Goal: Task Accomplishment & Management: Use online tool/utility

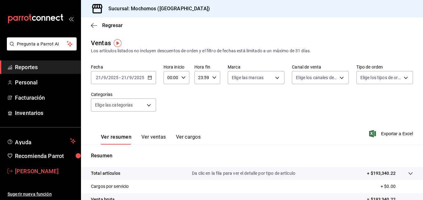
click at [48, 168] on span "[PERSON_NAME]" at bounding box center [45, 171] width 61 height 8
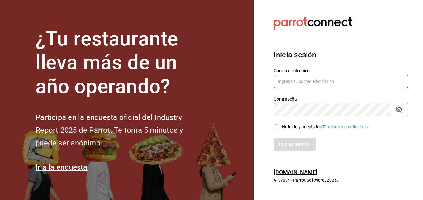
type input "[EMAIL_ADDRESS][DOMAIN_NAME]"
click at [278, 130] on label "He leído y acepto los Términos y condiciones." at bounding box center [321, 127] width 95 height 7
click at [278, 130] on input "He leído y acepto los Términos y condiciones." at bounding box center [277, 127] width 6 height 6
checkbox input "true"
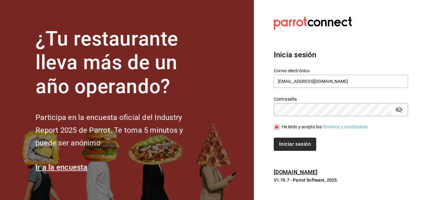
click at [301, 138] on button "Iniciar sesión" at bounding box center [295, 144] width 42 height 13
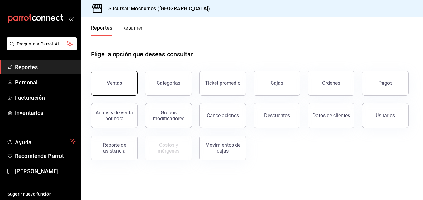
click at [119, 76] on button "Ventas" at bounding box center [114, 83] width 47 height 25
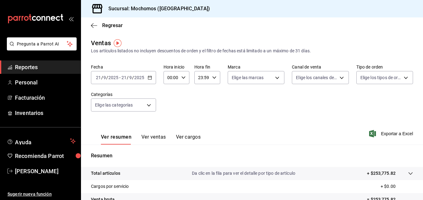
click at [147, 79] on div "2025-09-21 21 / 9 / 2025 - 2025-09-21 21 / 9 / 2025" at bounding box center [123, 77] width 65 height 13
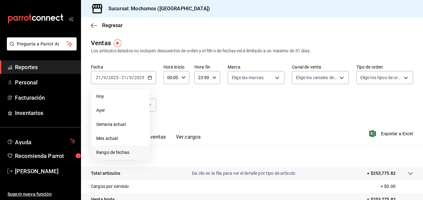
click at [122, 152] on span "Rango de fechas" at bounding box center [120, 152] width 48 height 7
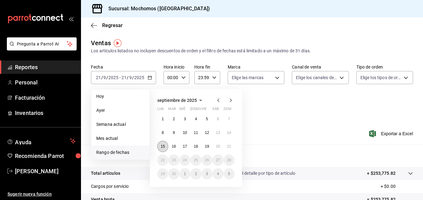
click at [165, 145] on abbr "15" at bounding box center [163, 146] width 4 height 4
click at [227, 145] on abbr "21" at bounding box center [229, 146] width 4 height 4
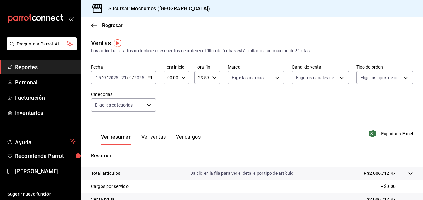
click at [151, 74] on div "2025-09-15 15 / 9 / 2025 - 2025-09-21 21 / 9 / 2025" at bounding box center [123, 77] width 65 height 13
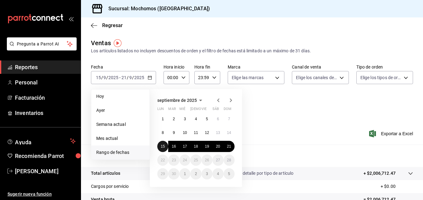
click at [163, 147] on abbr "15" at bounding box center [163, 146] width 4 height 4
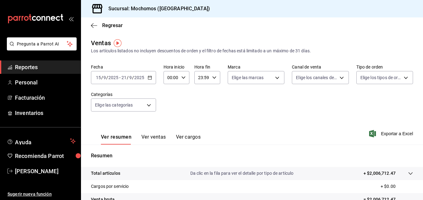
click at [150, 77] on icon "button" at bounding box center [149, 77] width 4 height 4
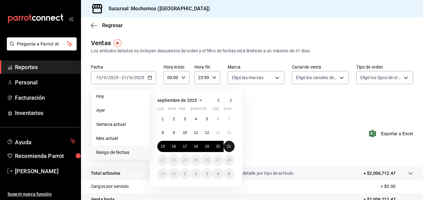
click at [230, 146] on abbr "21" at bounding box center [229, 146] width 4 height 4
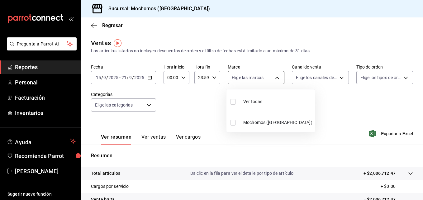
click at [272, 77] on body "Pregunta a Parrot AI Reportes Personal Facturación Inventarios Ayuda Recomienda…" at bounding box center [211, 100] width 423 height 200
click at [234, 101] on input "checkbox" at bounding box center [233, 102] width 6 height 6
checkbox input "true"
type input "562d5b5b-21a2-4ace-a941-66278f4a6c49"
checkbox input "true"
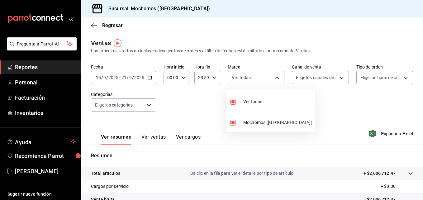
click at [336, 80] on div at bounding box center [211, 100] width 423 height 200
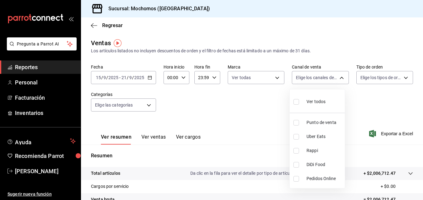
click at [336, 80] on body "Pregunta a Parrot AI Reportes Personal Facturación Inventarios Ayuda Recomienda…" at bounding box center [211, 100] width 423 height 200
click at [294, 104] on input "checkbox" at bounding box center [296, 102] width 6 height 6
checkbox input "true"
type input "PARROT,UBER_EATS,RAPPI,DIDI_FOOD,ONLINE"
checkbox input "true"
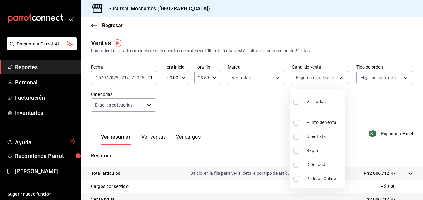
checkbox input "true"
click at [402, 77] on div at bounding box center [211, 100] width 423 height 200
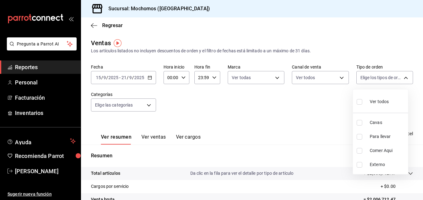
click at [402, 77] on body "Pregunta a Parrot AI Reportes Personal Facturación Inventarios Ayuda Recomienda…" at bounding box center [211, 100] width 423 height 200
click at [360, 101] on input "checkbox" at bounding box center [359, 102] width 6 height 6
checkbox input "true"
type input "3511826e-d0de-4296-8152-2ac5d1de6c07,baed2e38-a444-4c8b-baeb-c256ad15bf0c,e2b47…"
checkbox input "true"
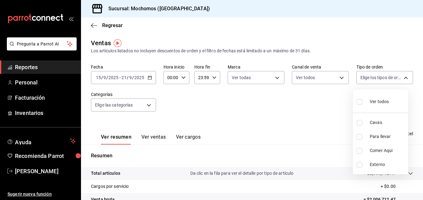
checkbox input "true"
click at [146, 105] on div at bounding box center [211, 100] width 423 height 200
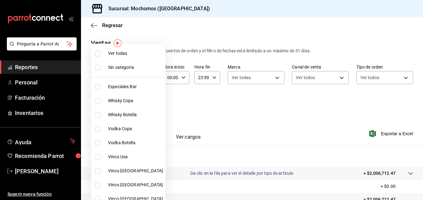
click at [146, 105] on body "Pregunta a Parrot AI Reportes Personal Facturación Inventarios Ayuda Recomienda…" at bounding box center [211, 100] width 423 height 200
click at [99, 55] on input "checkbox" at bounding box center [98, 54] width 6 height 6
checkbox input "true"
type input "2d195258-a112-483e-9c41-0e6351594330,d48f3e9a-3ab1-4b8f-8ab3-d3938f1810f2,a94d4…"
checkbox input "true"
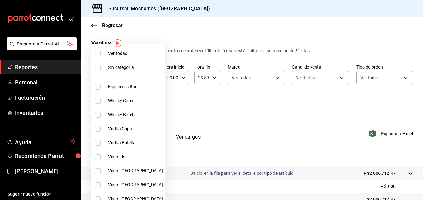
checkbox input "true"
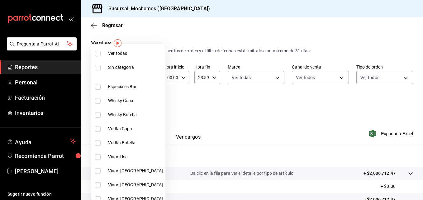
checkbox input "true"
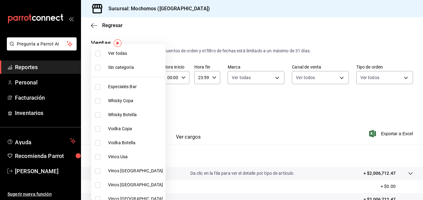
checkbox input "true"
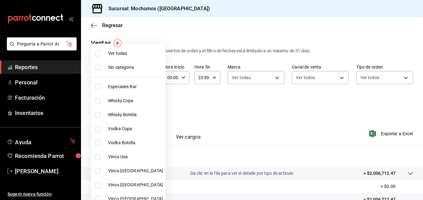
checkbox input "true"
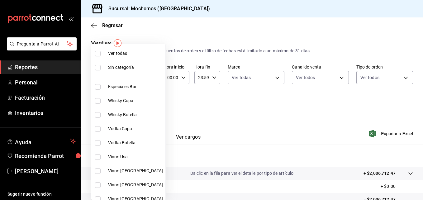
checkbox input "true"
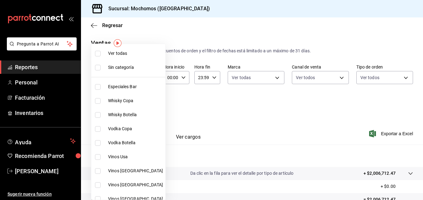
checkbox input "true"
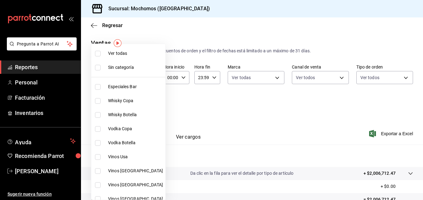
checkbox input "true"
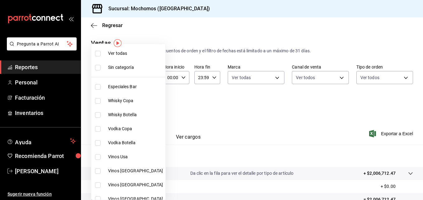
checkbox input "true"
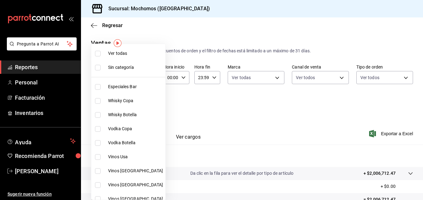
checkbox input "true"
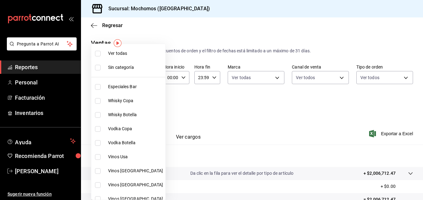
checkbox input "true"
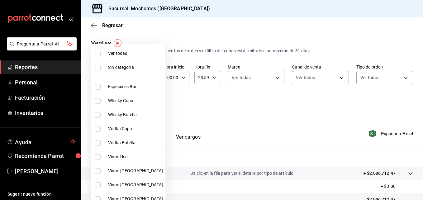
checkbox input "true"
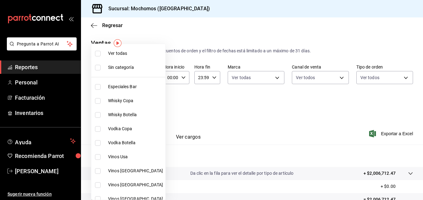
checkbox input "true"
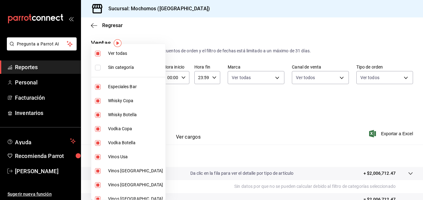
click at [261, 117] on div at bounding box center [211, 100] width 423 height 200
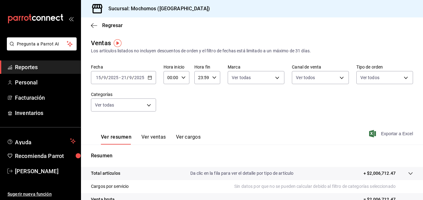
click at [385, 133] on span "Exportar a Excel" at bounding box center [391, 133] width 43 height 7
